Goal: Task Accomplishment & Management: Complete application form

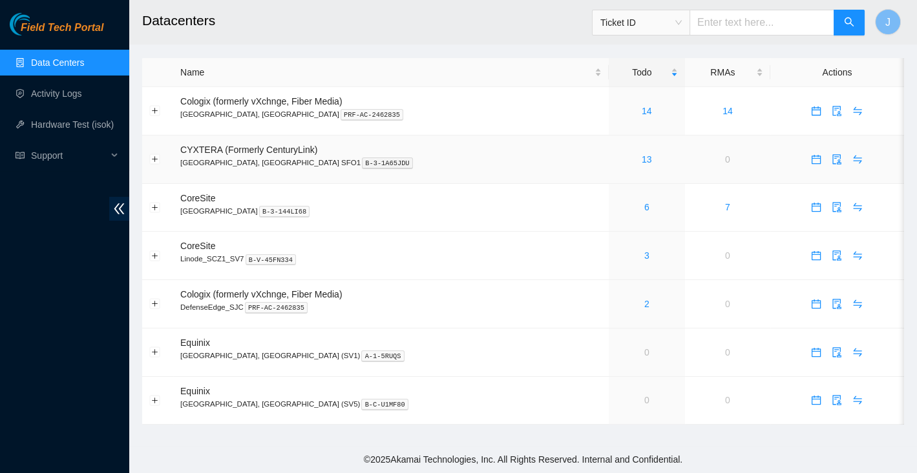
click at [616, 152] on div "13" at bounding box center [647, 159] width 62 height 14
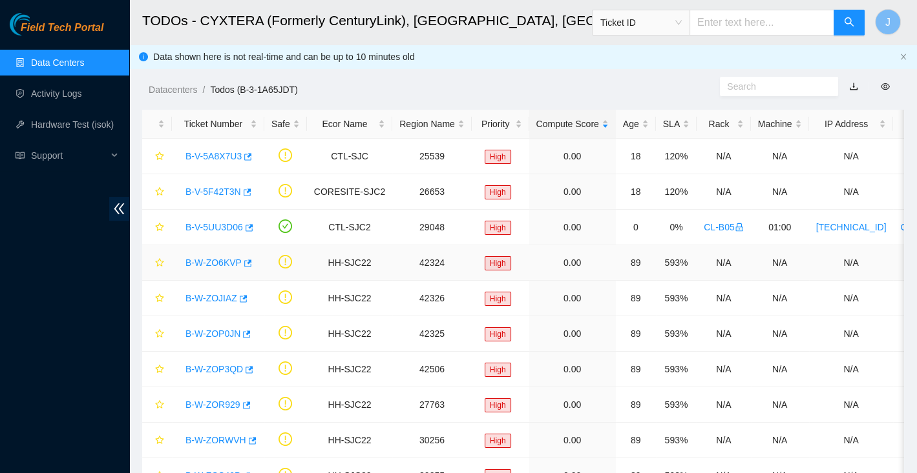
scroll to position [163, 0]
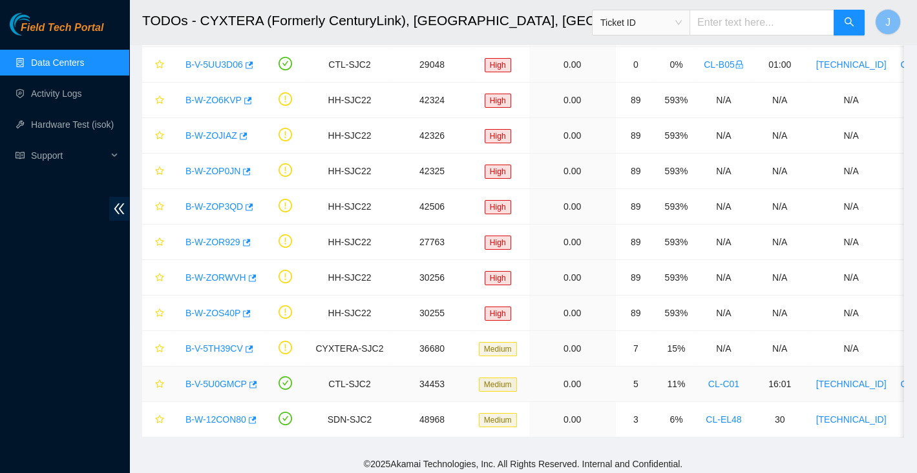
click at [217, 384] on link "B-V-5U0GMCP" at bounding box center [215, 384] width 61 height 10
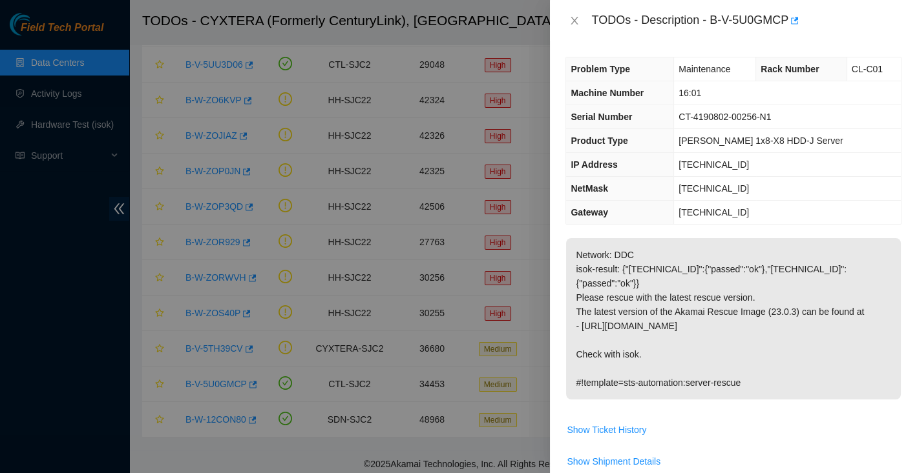
click at [716, 19] on div "TODOs - Description - B-V-5U0GMCP" at bounding box center [746, 20] width 310 height 21
click at [791, 19] on div "TODOs - Description - B-V-5U0GMCP" at bounding box center [746, 20] width 310 height 21
copy div "B-V-5U0GMCP"
click at [17, 293] on div at bounding box center [458, 236] width 917 height 473
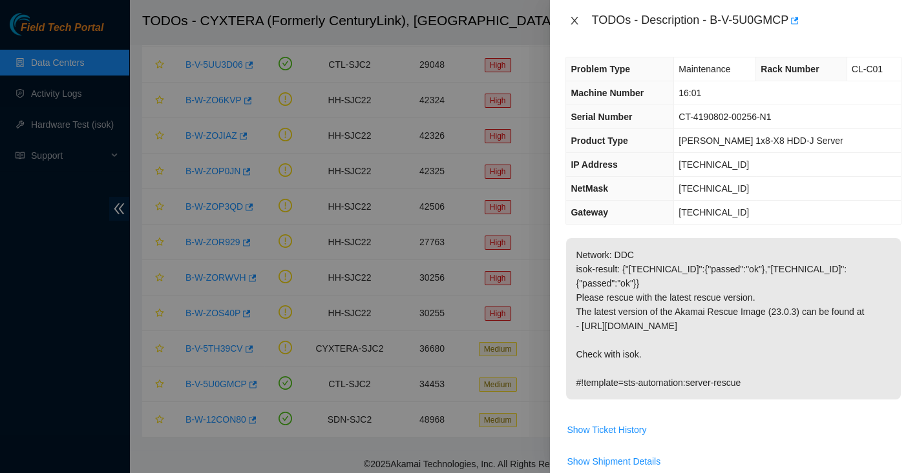
click at [572, 20] on icon "close" at bounding box center [574, 21] width 10 height 10
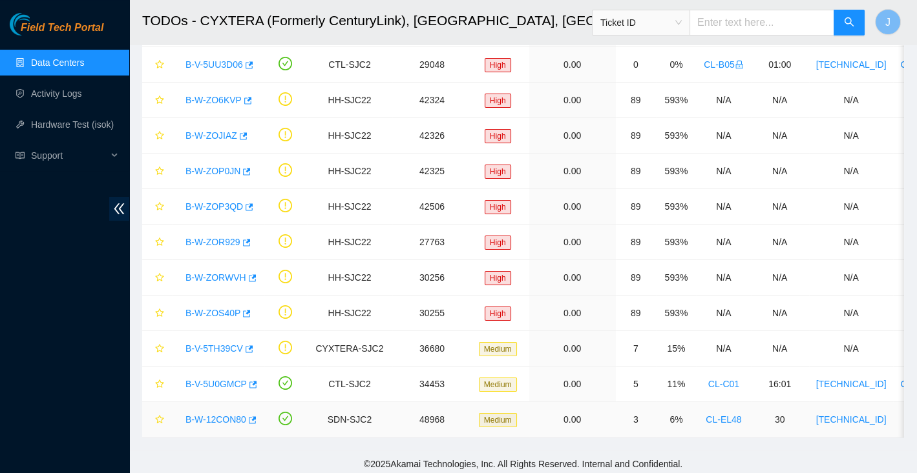
click at [215, 415] on link "B-W-12CON80" at bounding box center [215, 420] width 61 height 10
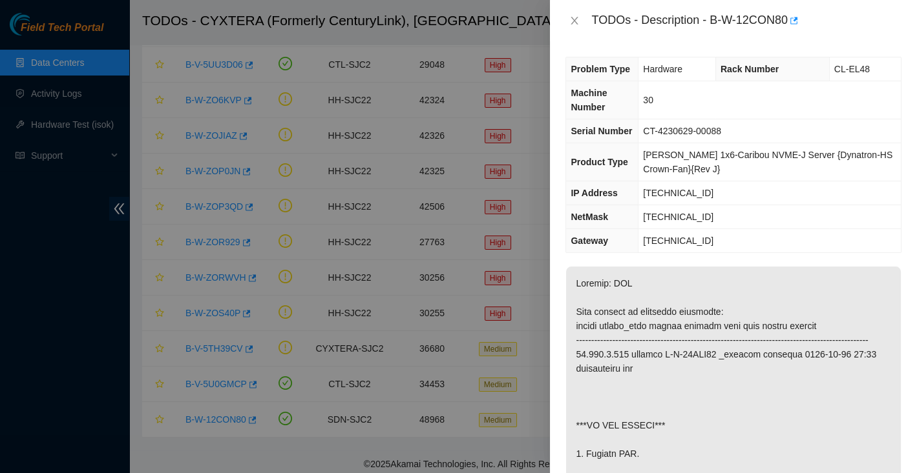
click at [714, 23] on div "TODOs - Description - B-W-12CON80" at bounding box center [746, 20] width 310 height 21
click at [791, 23] on div "TODOs - Description - B-W-12CON80" at bounding box center [746, 20] width 310 height 21
copy div "B-W-12CON80"
click at [692, 188] on span "[TECHNICAL_ID]" at bounding box center [678, 193] width 70 height 10
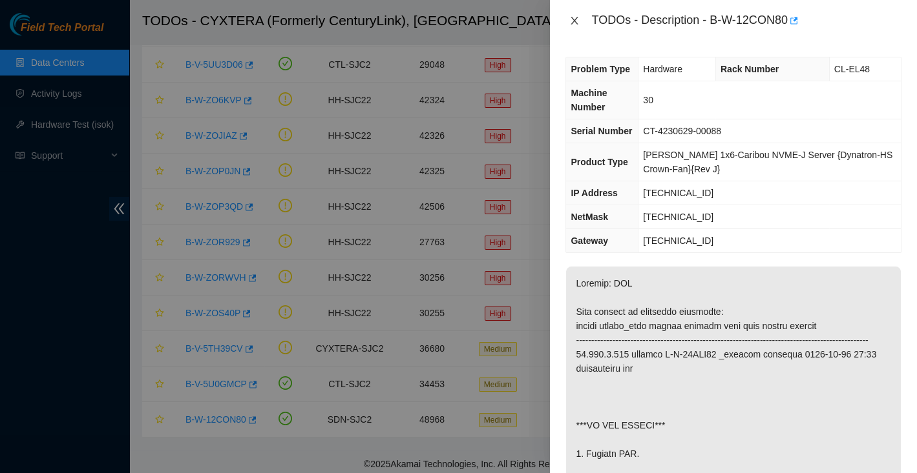
click at [574, 17] on icon "close" at bounding box center [574, 21] width 10 height 10
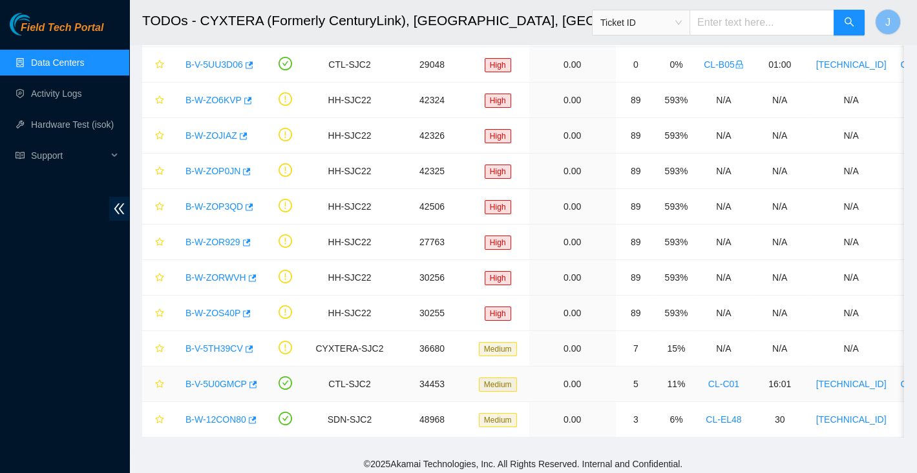
click at [209, 379] on link "B-V-5U0GMCP" at bounding box center [215, 384] width 61 height 10
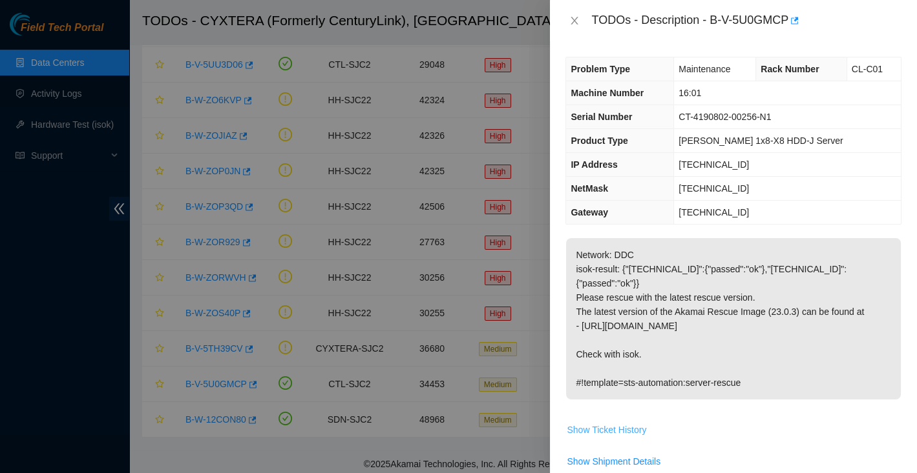
click at [622, 430] on span "Show Ticket History" at bounding box center [605, 430] width 79 height 14
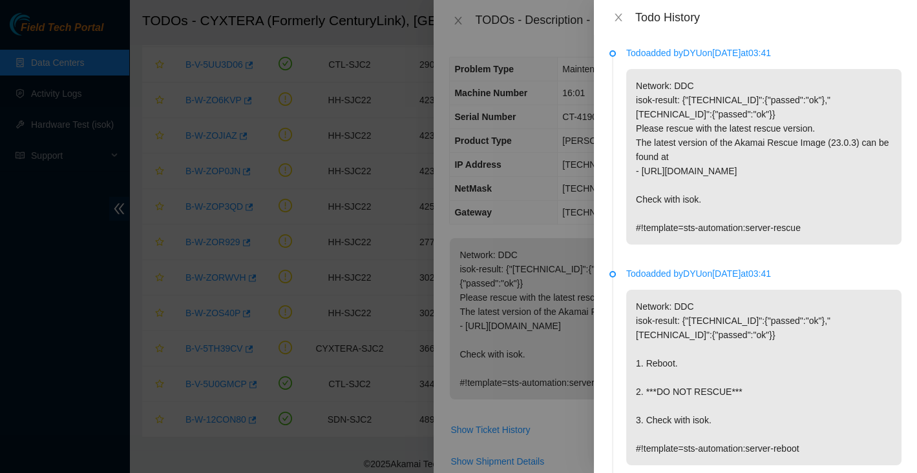
click at [619, 26] on div "Todo History" at bounding box center [755, 17] width 323 height 35
click at [623, 13] on icon "close" at bounding box center [618, 17] width 10 height 10
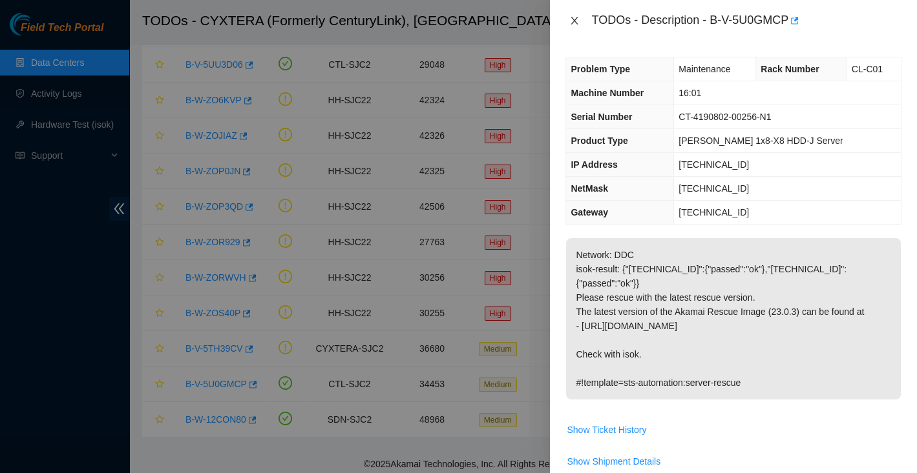
click at [572, 19] on icon "close" at bounding box center [574, 21] width 7 height 8
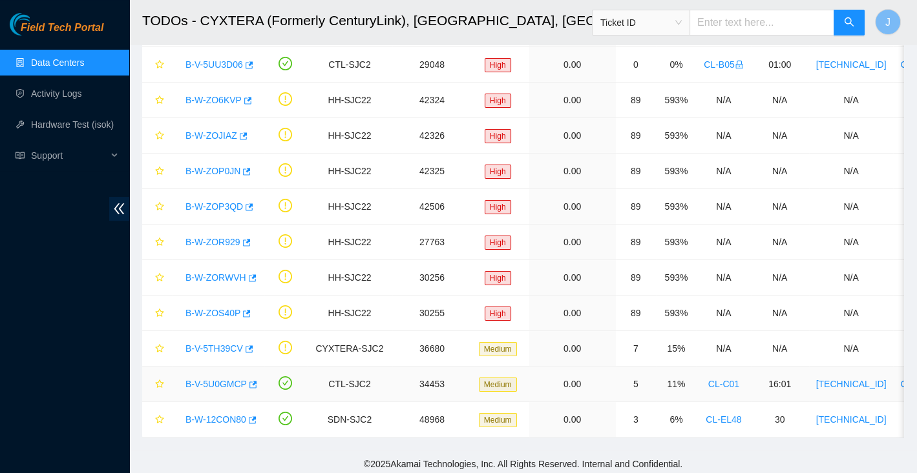
click at [220, 379] on link "B-V-5U0GMCP" at bounding box center [215, 384] width 61 height 10
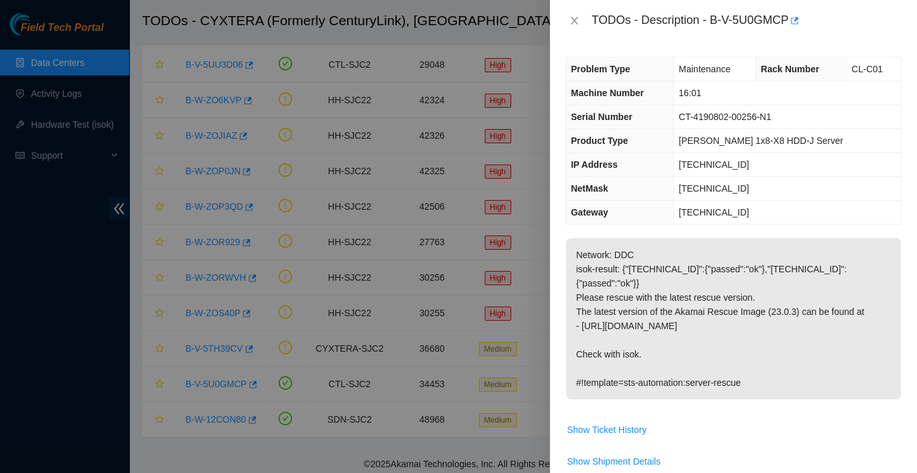
click at [717, 23] on div "TODOs - Description - B-V-5U0GMCP" at bounding box center [746, 20] width 310 height 21
click at [715, 23] on div "TODOs - Description - B-V-5U0GMCP" at bounding box center [746, 20] width 310 height 21
click at [791, 17] on div "TODOs - Description - B-V-5U0GMCP" at bounding box center [746, 20] width 310 height 21
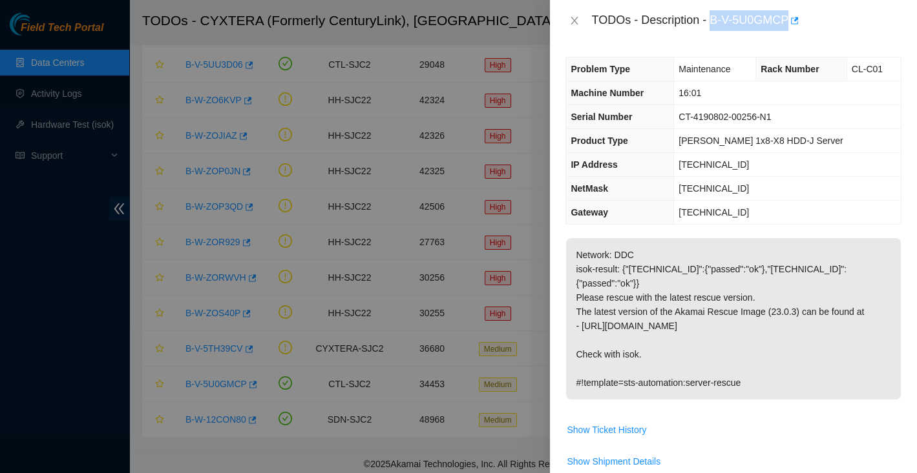
copy div "B-V-5U0GMCP"
click at [39, 346] on div at bounding box center [458, 236] width 917 height 473
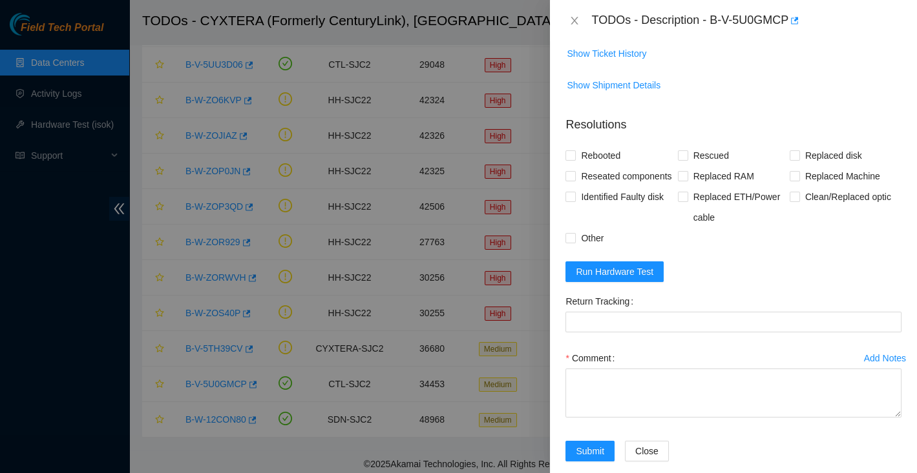
scroll to position [413, 0]
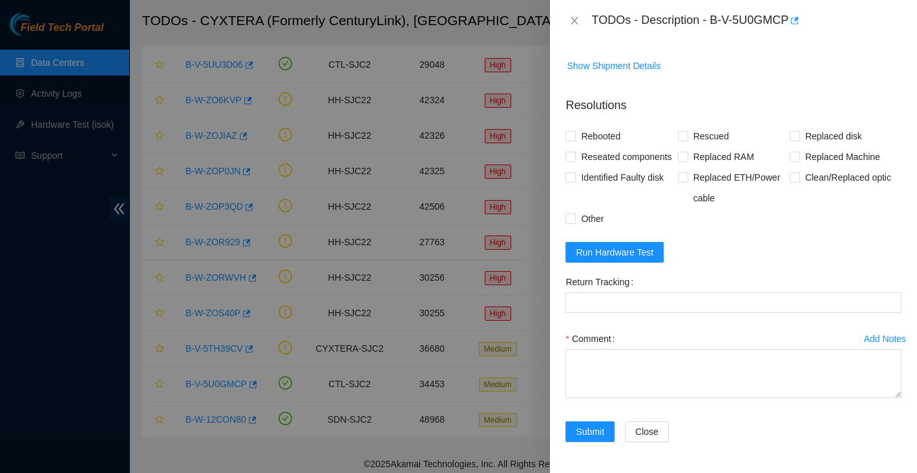
click at [714, 25] on div "TODOs - Description - B-V-5U0GMCP" at bounding box center [746, 20] width 310 height 21
click at [789, 22] on div "TODOs - Description - B-V-5U0GMCP" at bounding box center [746, 20] width 310 height 21
copy div "B-V-5U0GMCP"
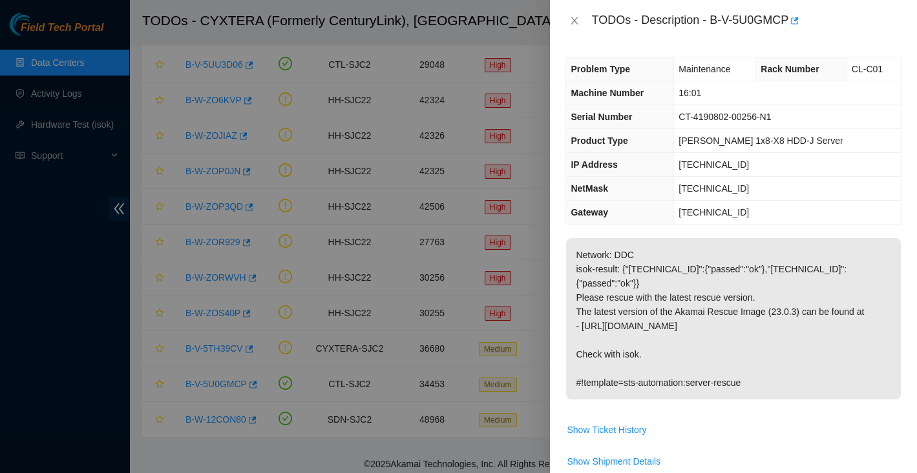
click at [583, 91] on span "Machine Number" at bounding box center [606, 93] width 73 height 10
click at [767, 117] on span "CT-4190802-00256-N1" at bounding box center [724, 117] width 92 height 10
click at [764, 119] on span "CT-4190802-00256-N1" at bounding box center [724, 117] width 92 height 10
click at [760, 119] on span "CT-4190802-00256-N1" at bounding box center [724, 117] width 92 height 10
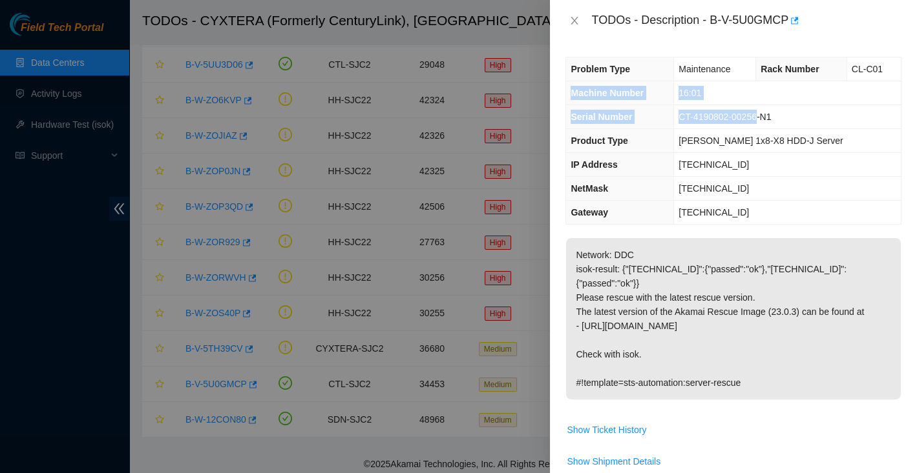
copy tbody "Machine Number 16:01 Serial Number CT-4190802-00256"
click at [785, 263] on p "Network: DDC isok-result: {"[TECHNICAL_ID]":{"passed":"ok"},"[TECHNICAL_ID]":{"…" at bounding box center [733, 318] width 335 height 161
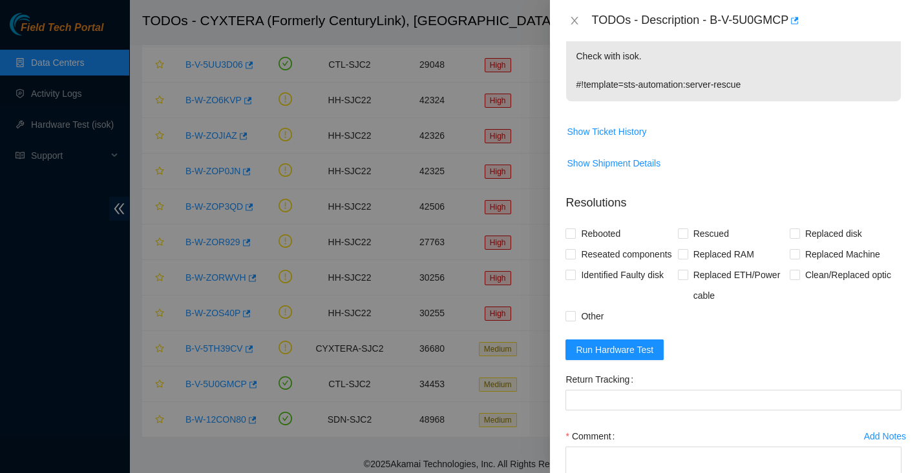
scroll to position [331, 0]
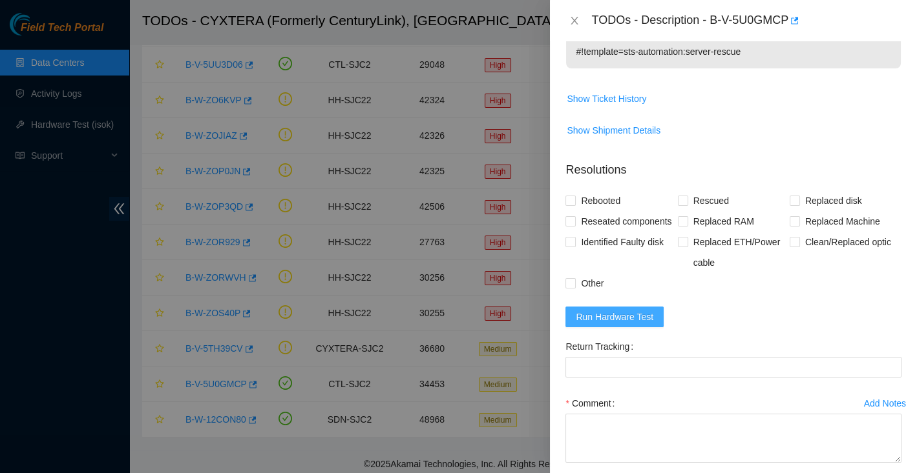
click at [624, 324] on span "Run Hardware Test" at bounding box center [614, 317] width 78 height 14
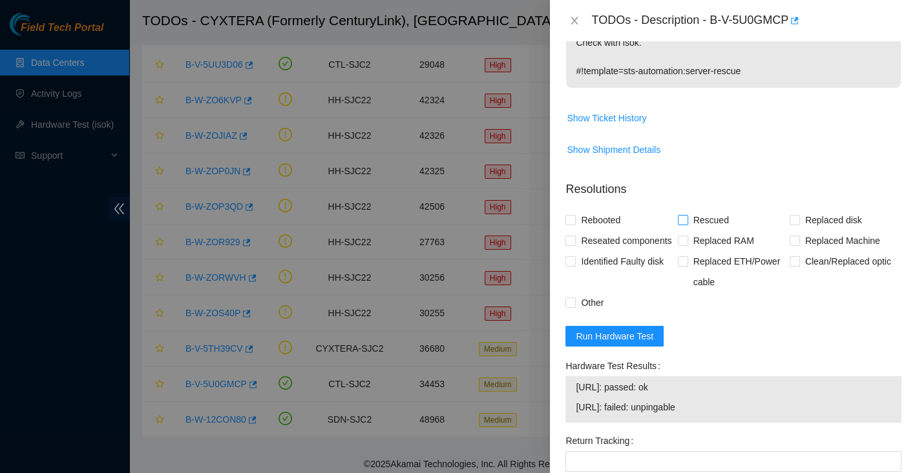
scroll to position [317, 0]
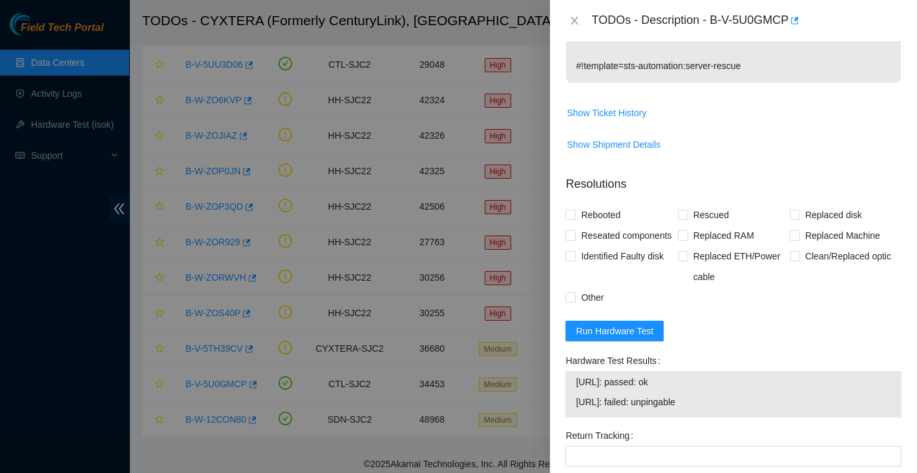
drag, startPoint x: 575, startPoint y: 400, endPoint x: 701, endPoint y: 417, distance: 126.3
click at [701, 415] on tbody "[URL]: passed: ok [URL]: failed: unpingable" at bounding box center [733, 395] width 316 height 40
click at [701, 409] on span "[URL]: failed: unpingable" at bounding box center [732, 402] width 315 height 14
click at [583, 409] on span "[URL]: failed: unpingable" at bounding box center [732, 402] width 315 height 14
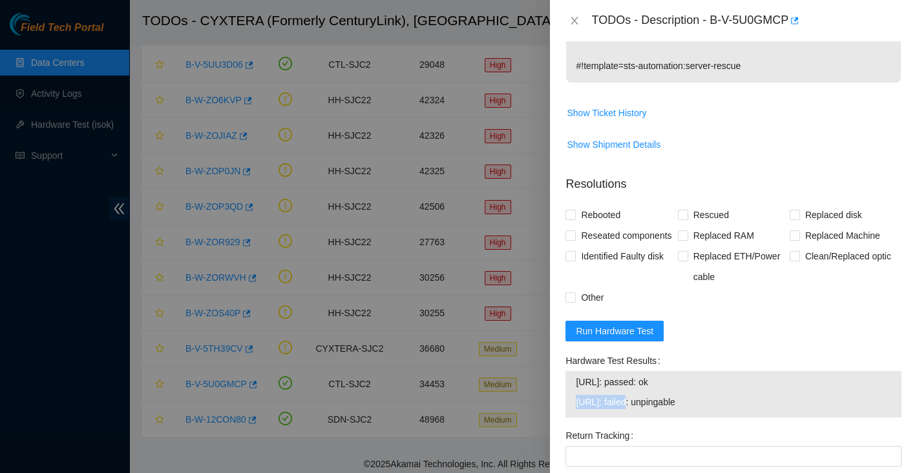
click at [715, 409] on span "[URL]: failed: unpingable" at bounding box center [732, 402] width 315 height 14
copy span "[URL]: failed: unpingable"
click at [596, 214] on span "Rebooted" at bounding box center [600, 215] width 50 height 21
click at [574, 214] on input "Rebooted" at bounding box center [569, 214] width 9 height 9
checkbox input "true"
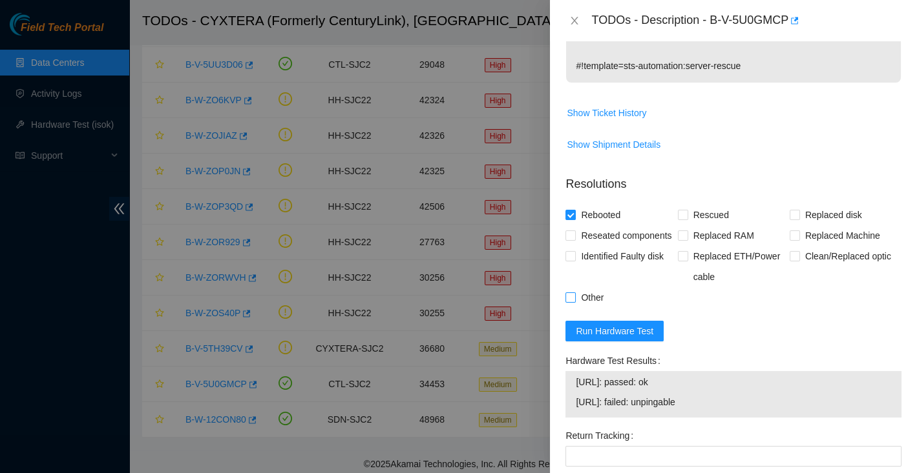
click at [588, 308] on span "Other" at bounding box center [591, 297] width 33 height 21
click at [574, 302] on input "Other" at bounding box center [569, 297] width 9 height 9
checkbox input "true"
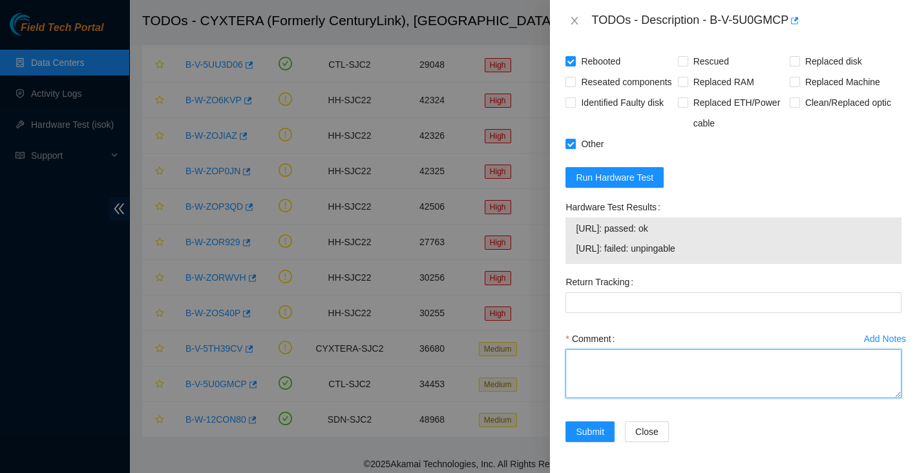
click at [674, 366] on textarea "Comment" at bounding box center [733, 373] width 336 height 49
paste textarea "Lorem IPSU dol sitametco adip el sedd. Eiusmo te incidid utl etdolore Magnaal e…"
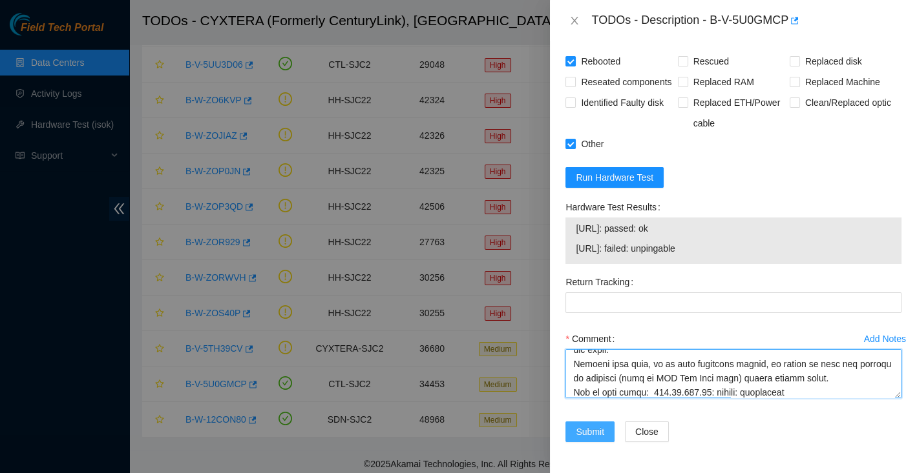
type textarea "Lorem IPSU dol sitametco adip el sedd. Eiusmo te incidid utl etdolore Magnaal e…"
click at [584, 428] on span "Submit" at bounding box center [589, 432] width 28 height 14
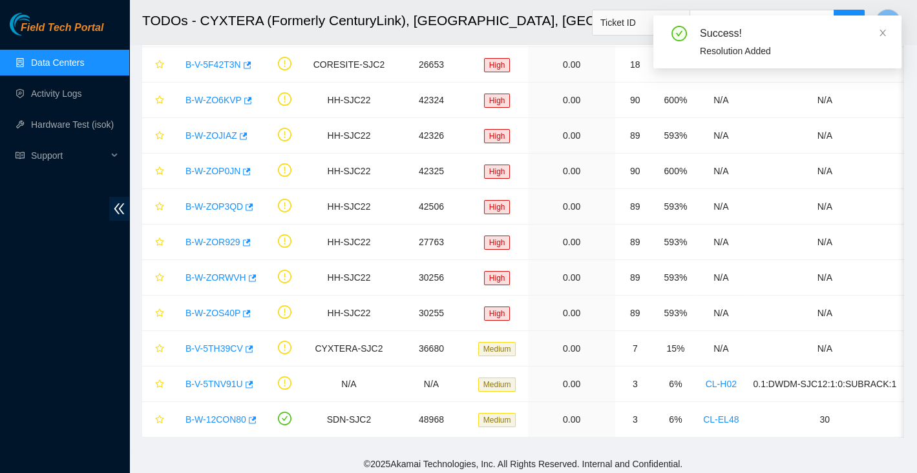
scroll to position [328, 0]
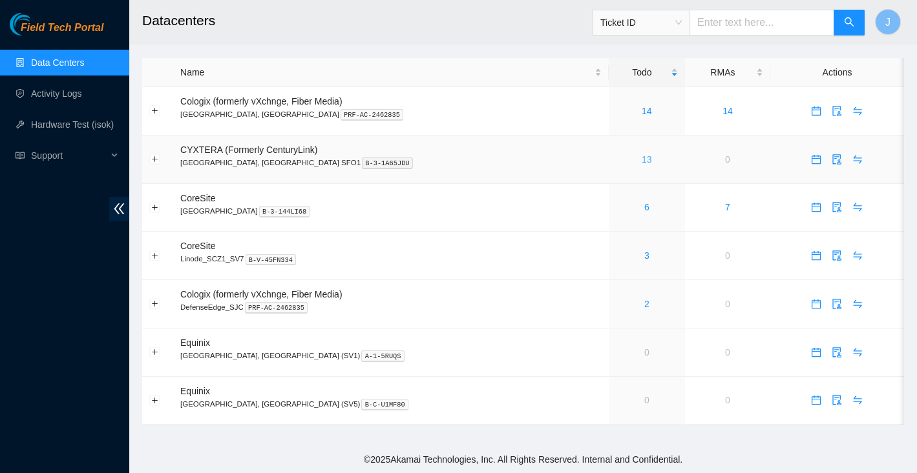
click at [641, 158] on link "13" at bounding box center [646, 159] width 10 height 10
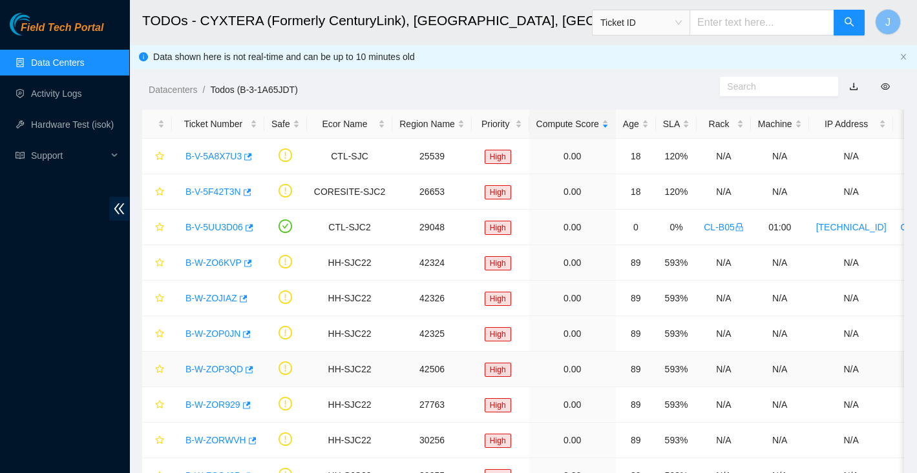
scroll to position [163, 0]
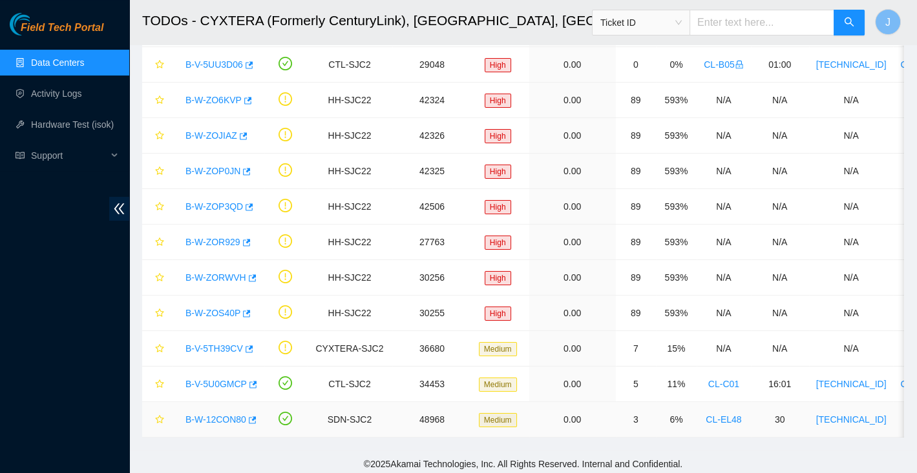
click at [224, 420] on link "B-W-12CON80" at bounding box center [215, 420] width 61 height 10
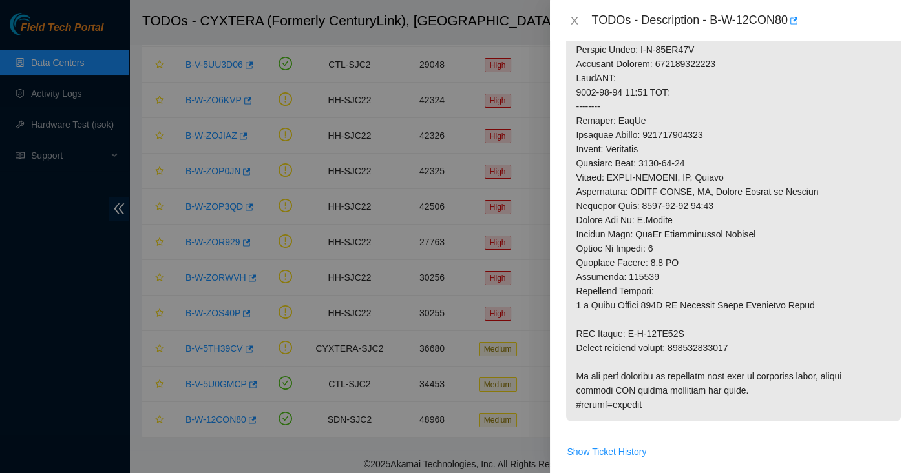
scroll to position [485, 0]
